Goal: Information Seeking & Learning: Learn about a topic

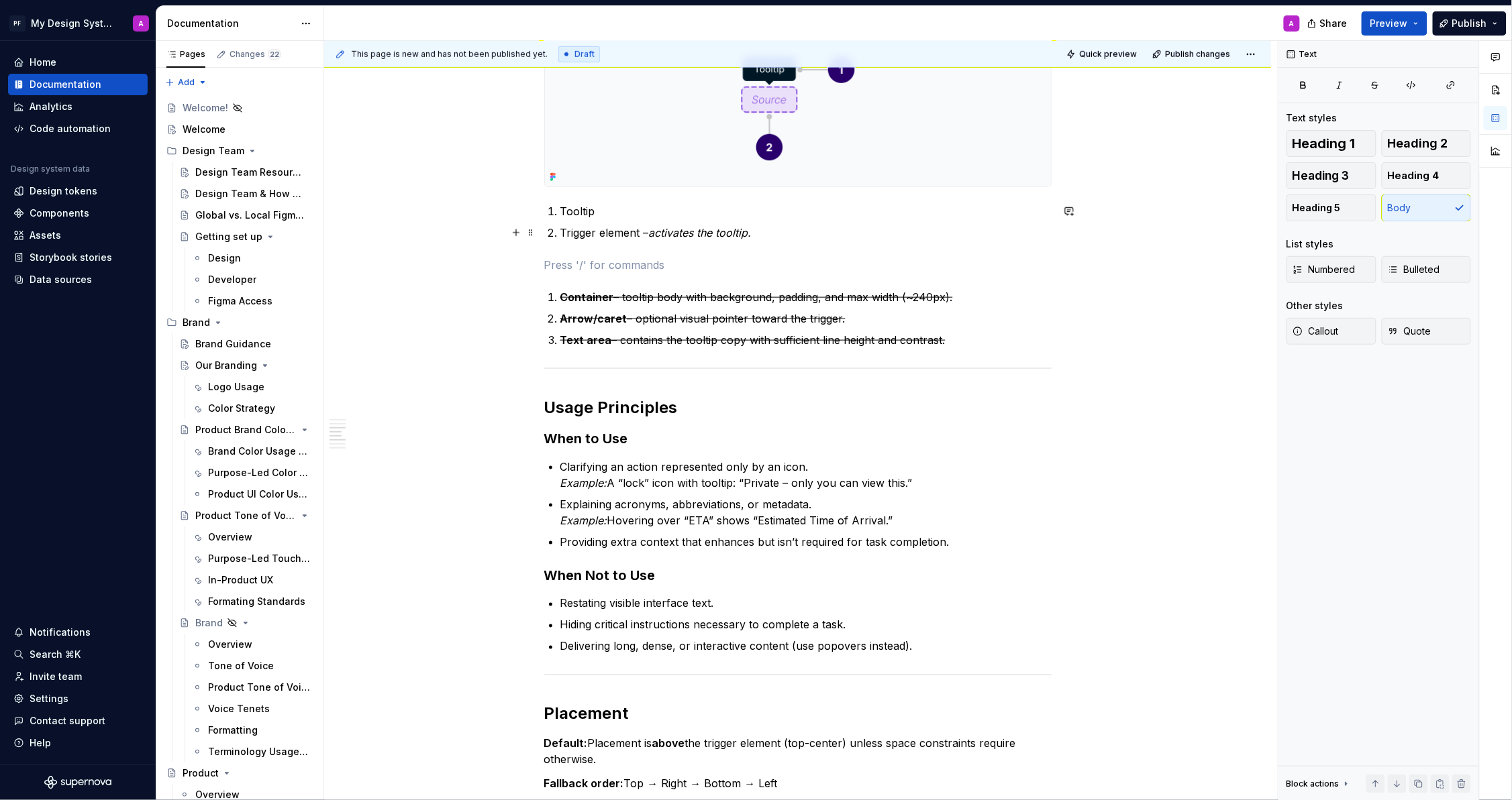
scroll to position [466, 0]
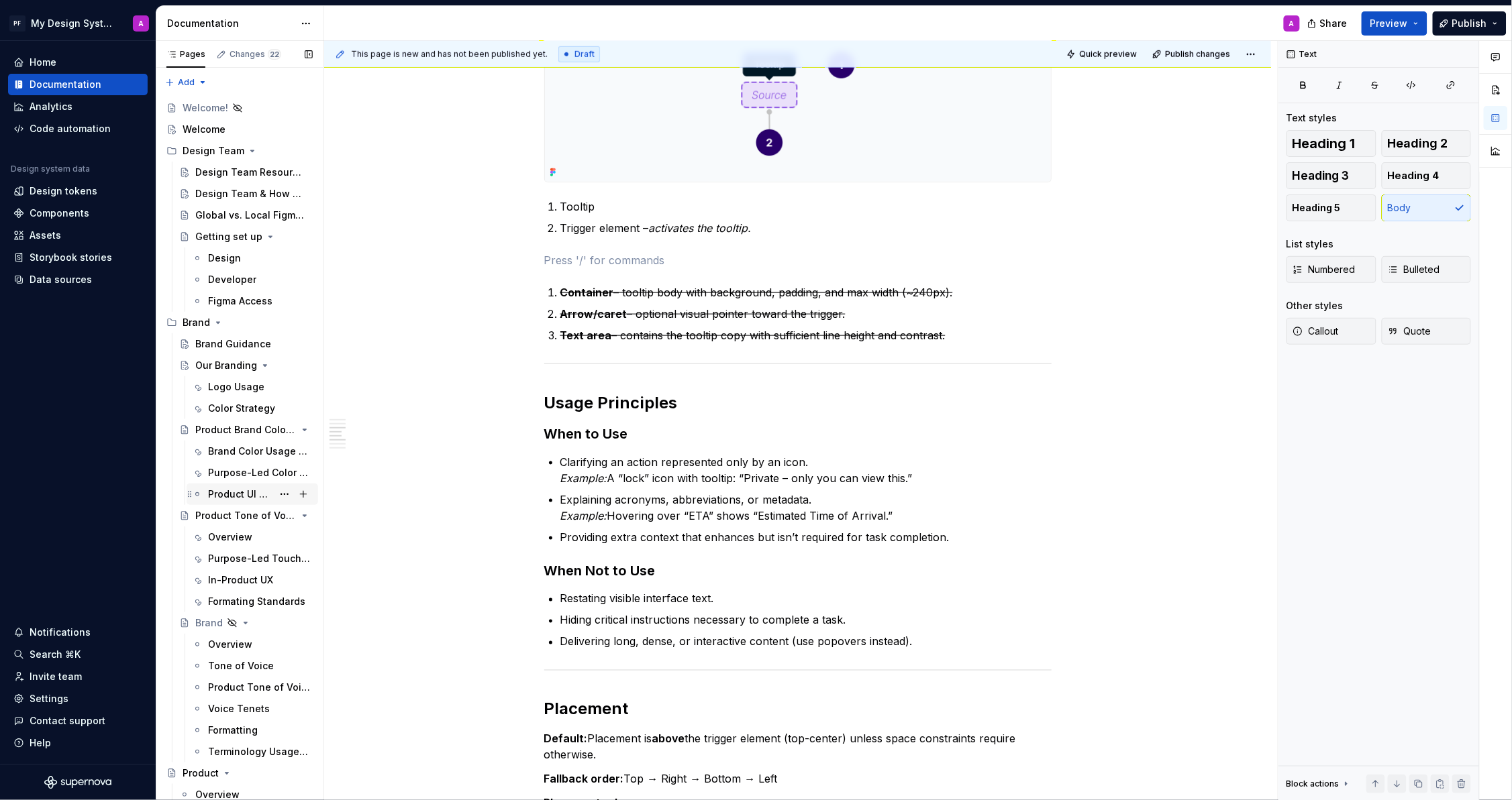
click at [231, 492] on div "Product UI Color Usage" at bounding box center [240, 494] width 64 height 13
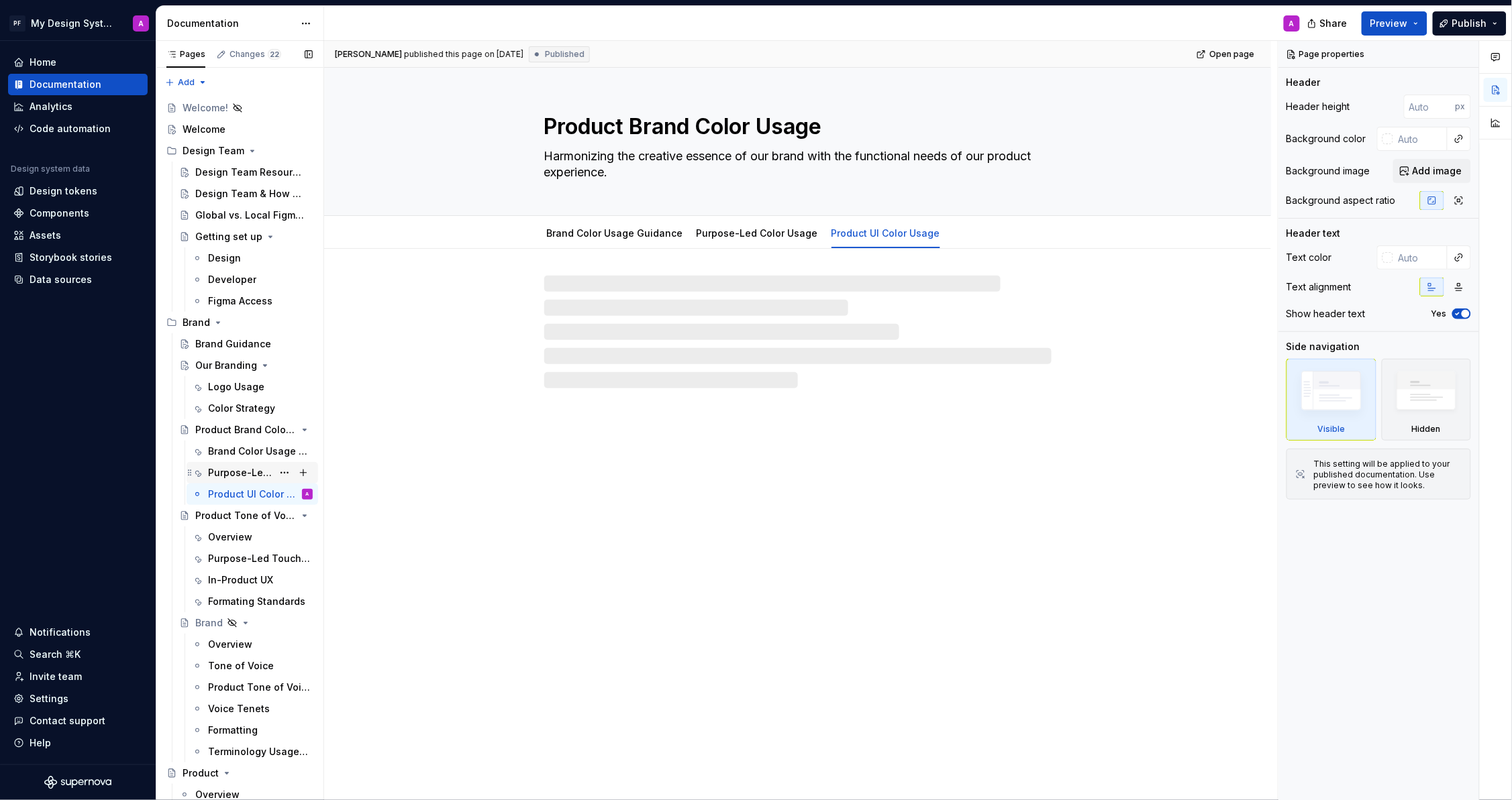
click at [237, 470] on div "Purpose-Led Color Usage" at bounding box center [240, 473] width 64 height 13
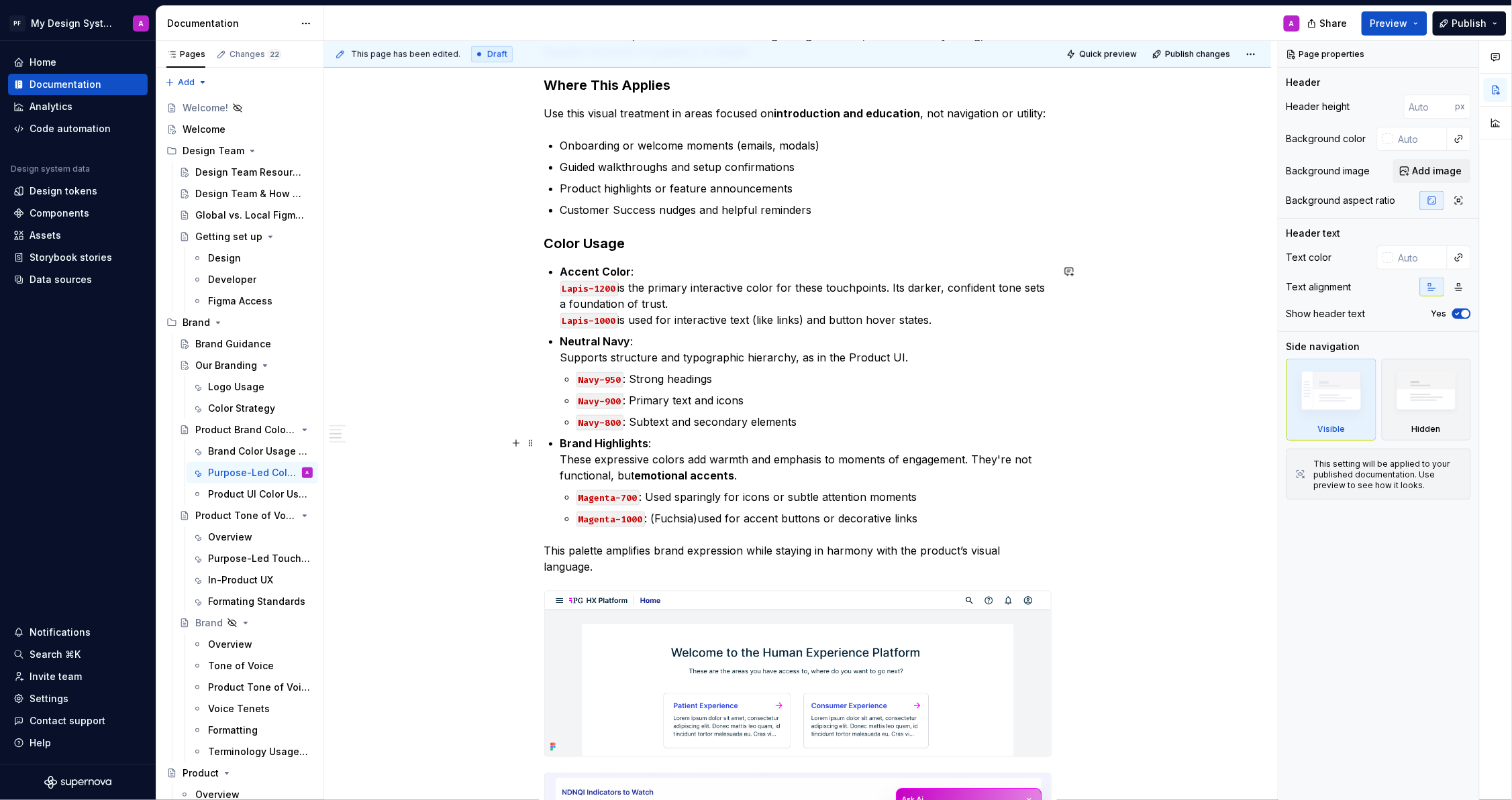
scroll to position [491, 0]
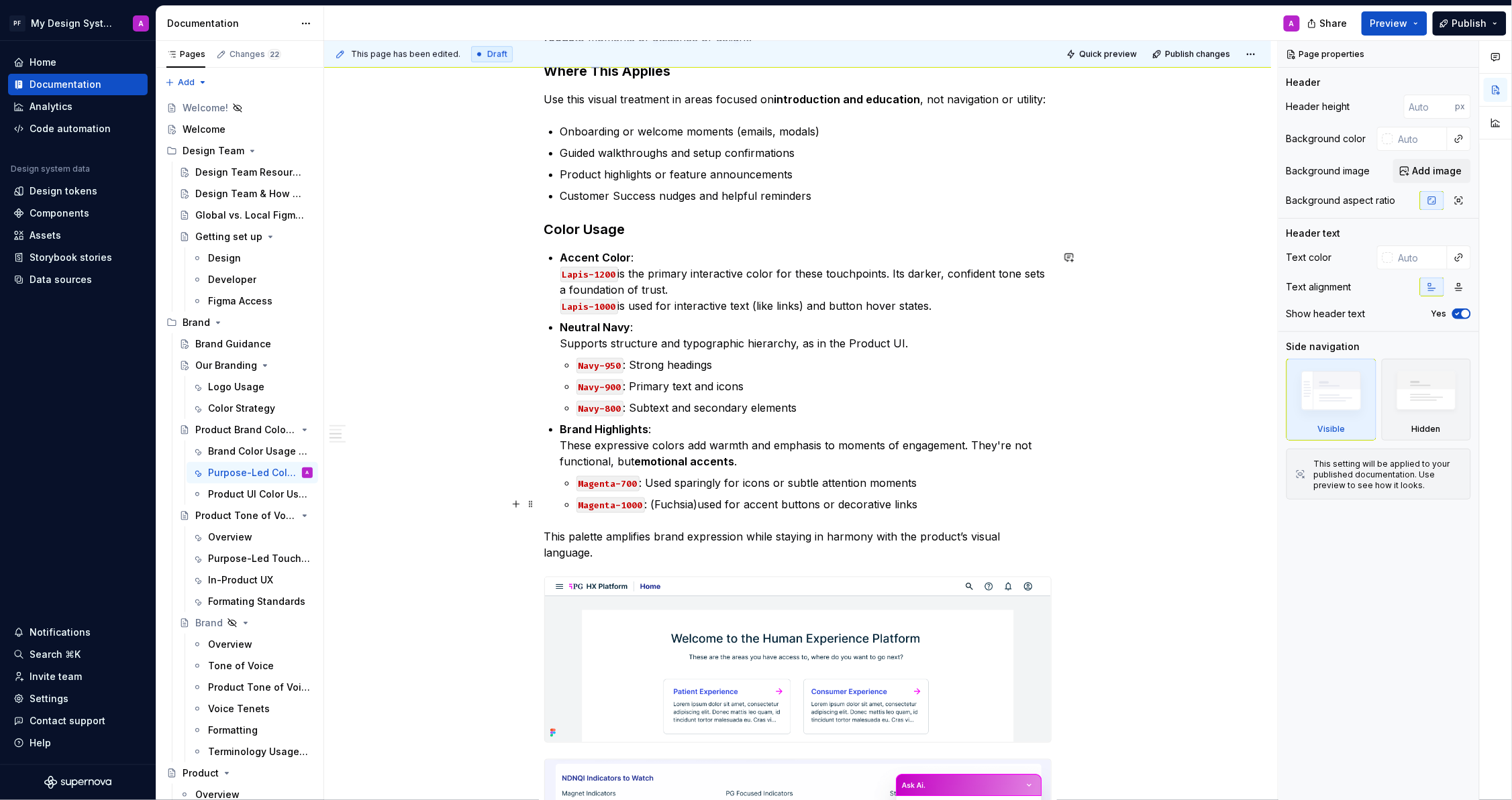
click at [629, 503] on code "Magenta-1000" at bounding box center [610, 506] width 69 height 16
type textarea "*"
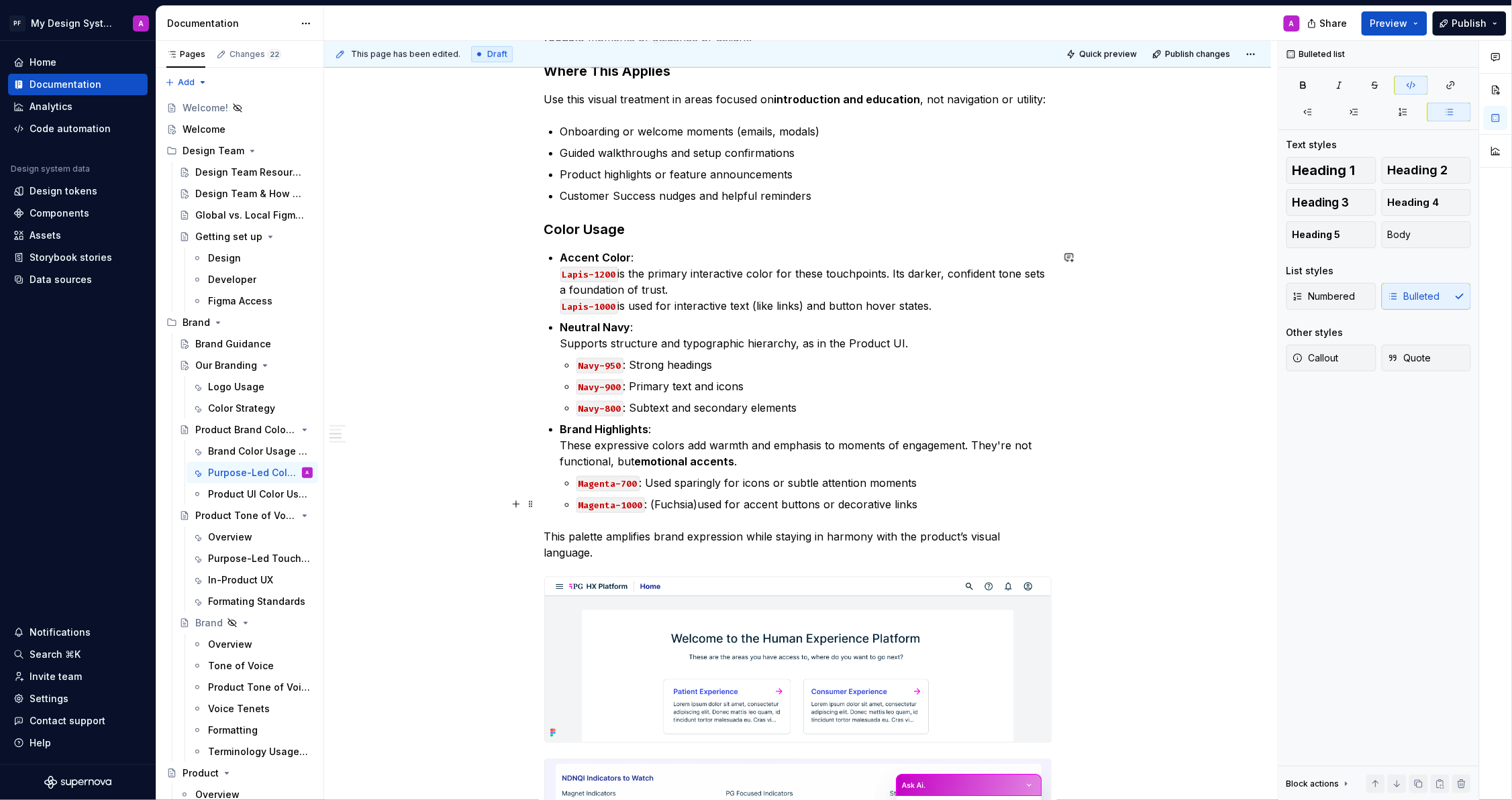
click at [635, 503] on code "Magenta-1000" at bounding box center [610, 506] width 69 height 16
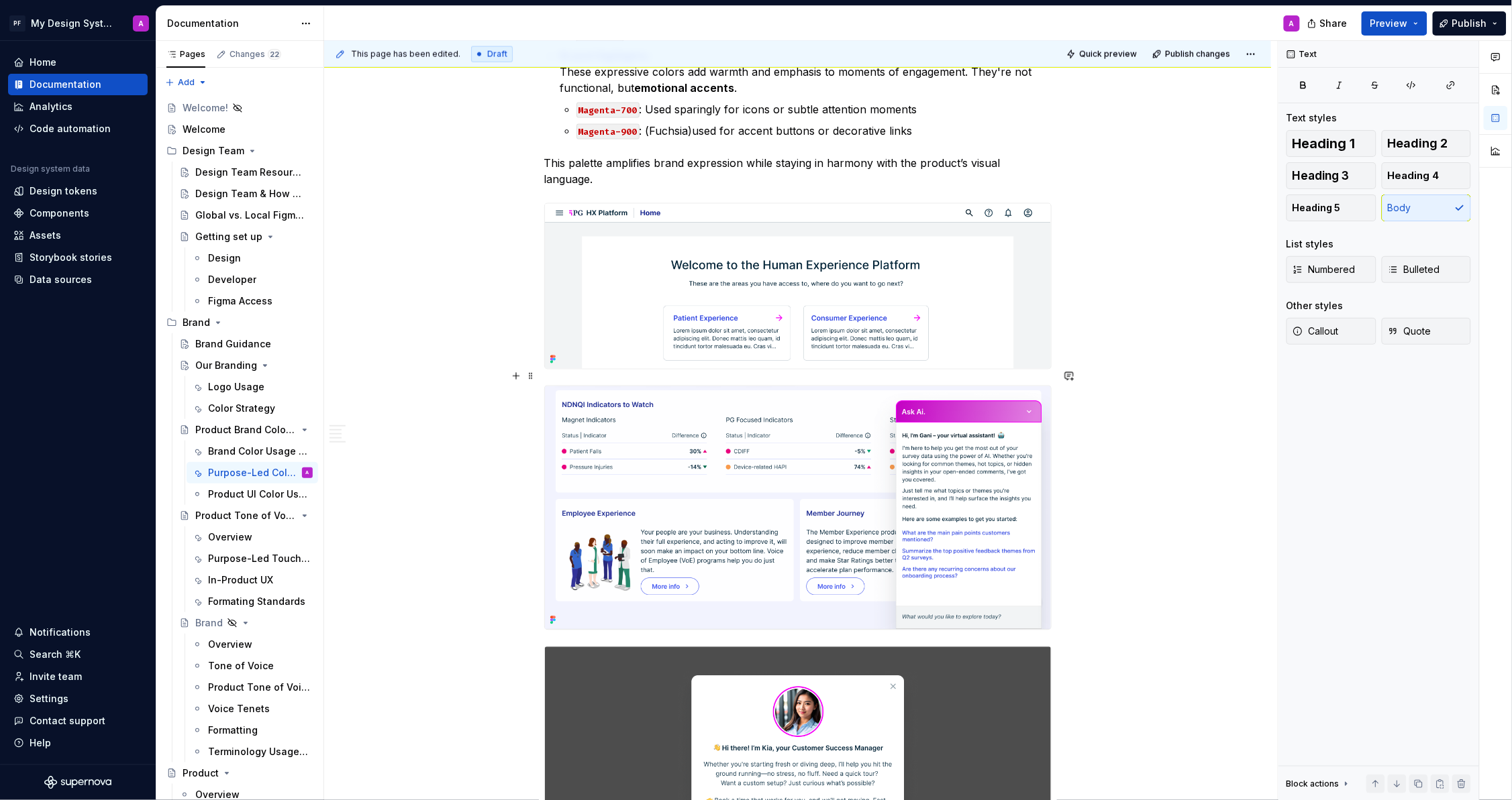
scroll to position [840, 0]
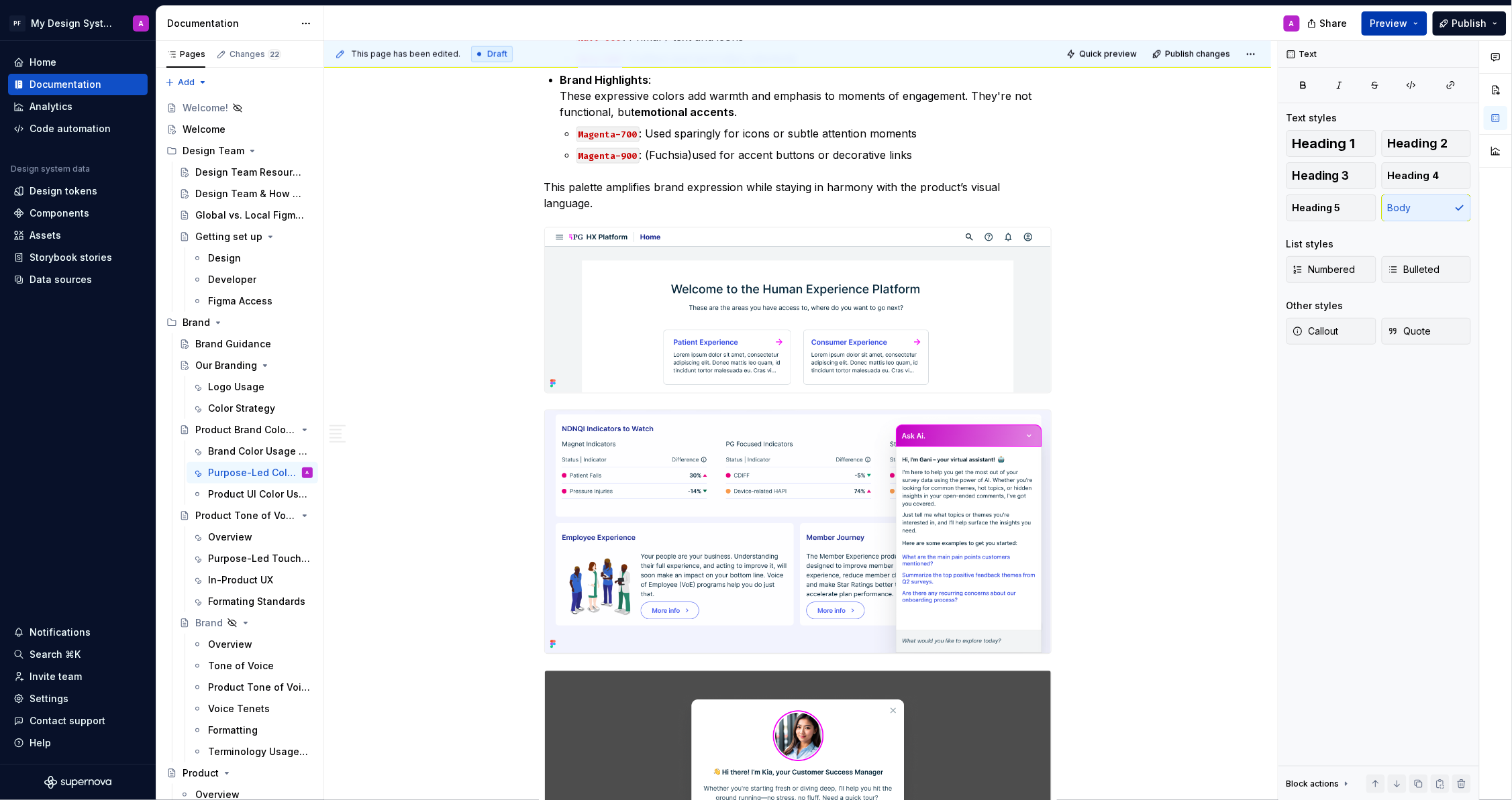
click at [1378, 25] on span "Preview" at bounding box center [1389, 23] width 37 height 13
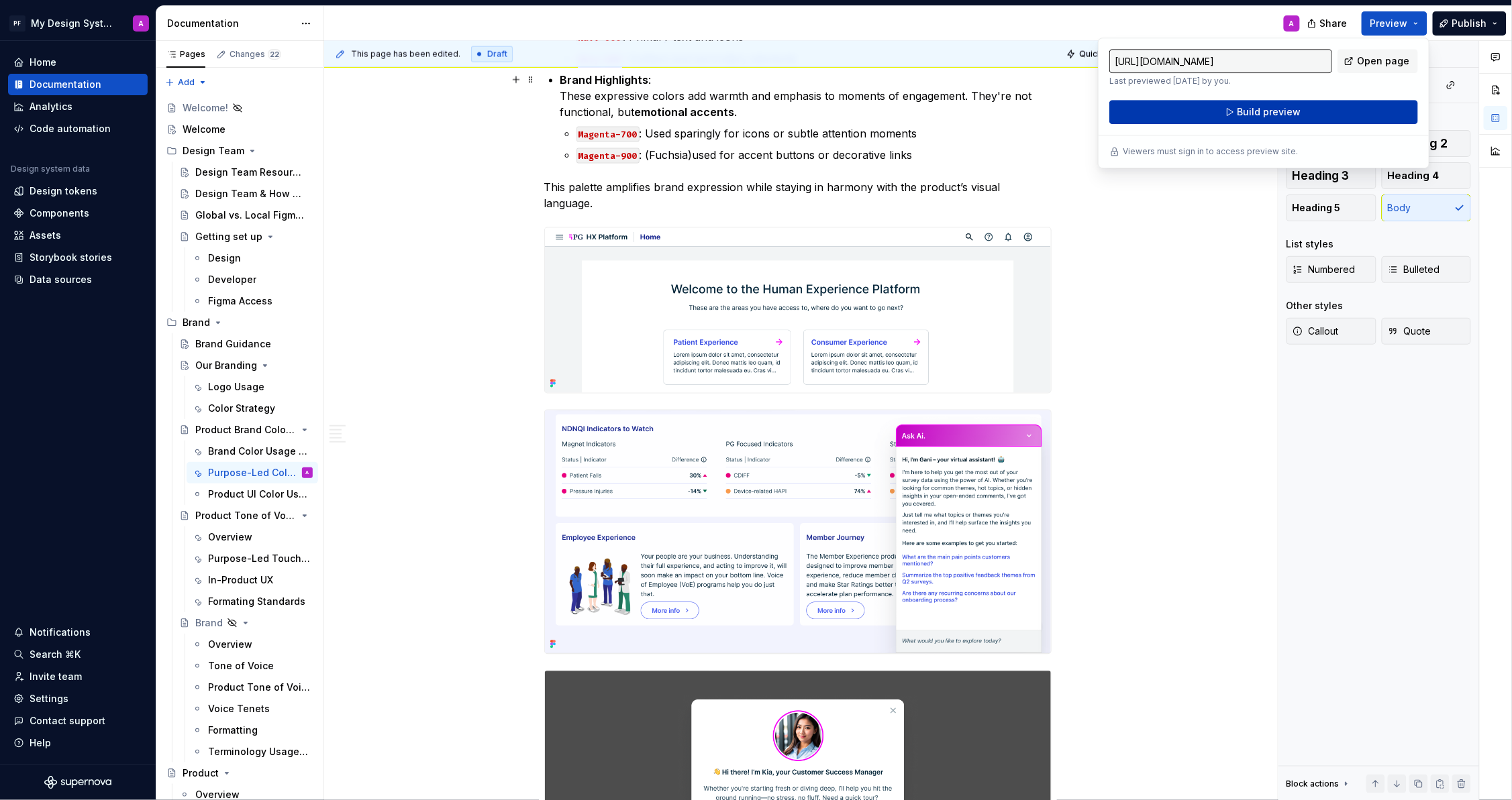
click at [1254, 112] on span "Build preview" at bounding box center [1269, 111] width 63 height 13
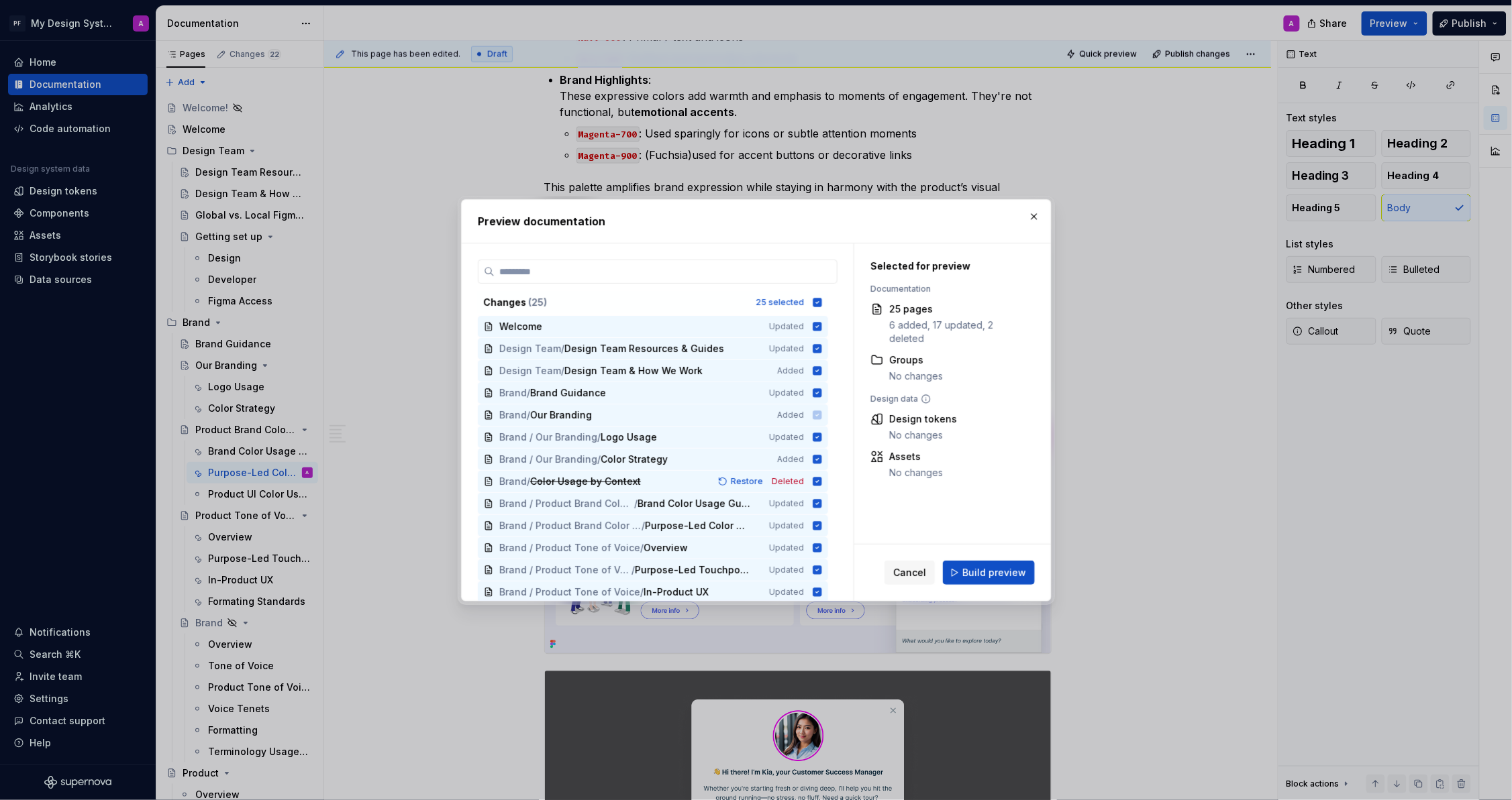
drag, startPoint x: 1013, startPoint y: 573, endPoint x: 1016, endPoint y: 594, distance: 21.2
click at [1015, 574] on span "Build preview" at bounding box center [994, 572] width 63 height 13
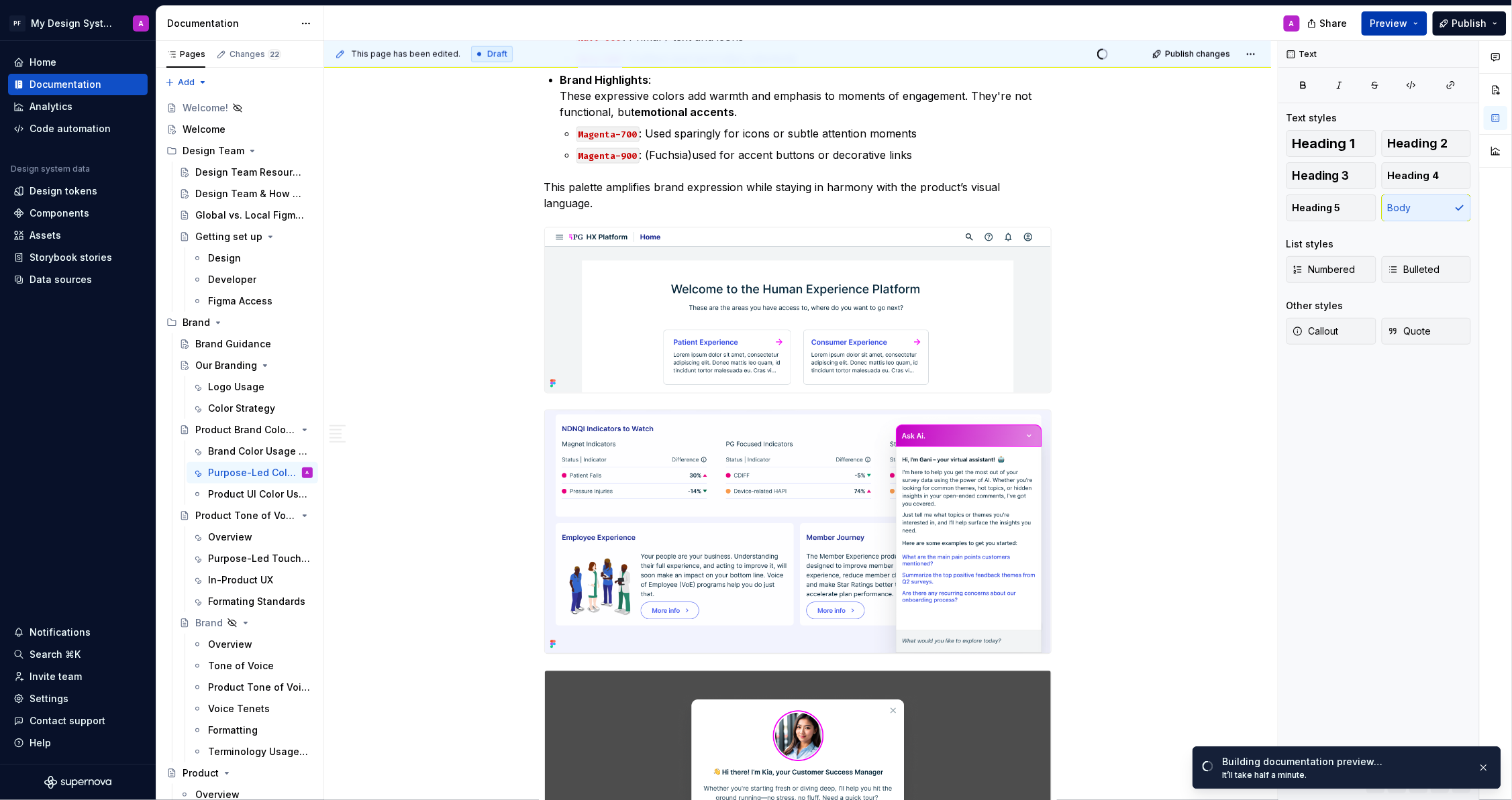
type textarea "*"
